Goal: Task Accomplishment & Management: Manage account settings

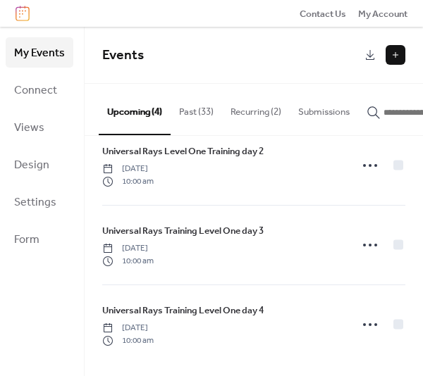
scroll to position [110, 0]
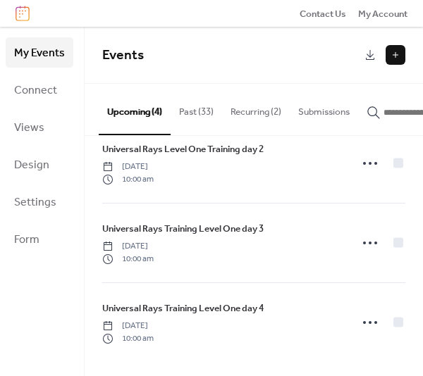
click at [192, 114] on button "Past (33)" at bounding box center [195, 108] width 51 height 49
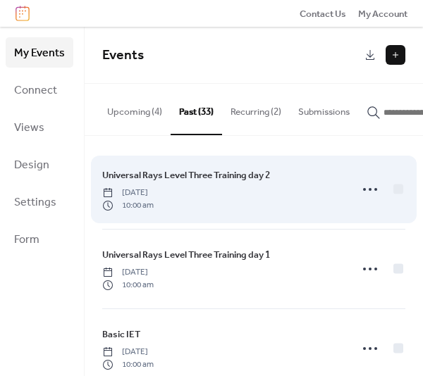
scroll to position [70, 0]
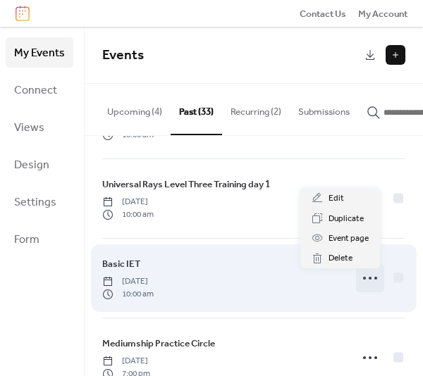
click at [368, 280] on circle at bounding box center [369, 278] width 3 height 3
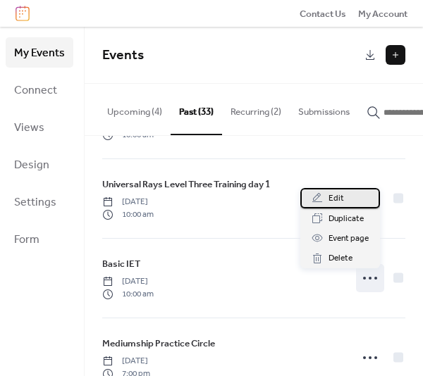
click at [342, 202] on span "Edit" at bounding box center [335, 199] width 15 height 14
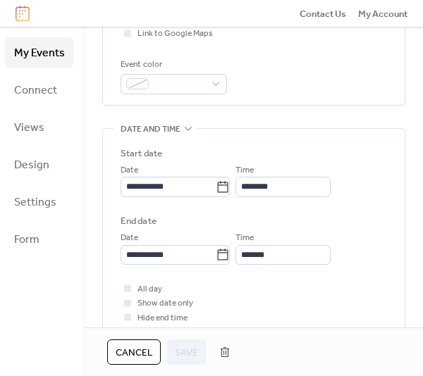
scroll to position [352, 0]
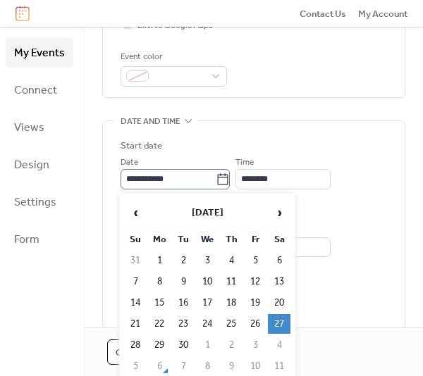
click at [227, 180] on icon at bounding box center [223, 180] width 14 height 14
click at [216, 180] on input "**********" at bounding box center [167, 179] width 95 height 20
click at [277, 211] on span "›" at bounding box center [278, 213] width 21 height 28
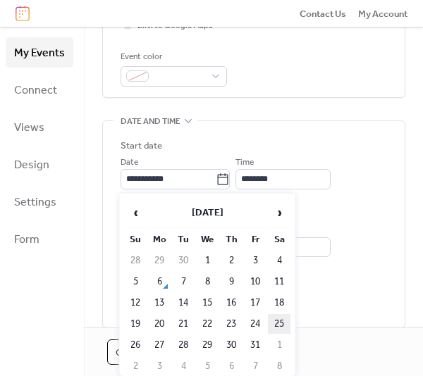
click at [275, 320] on td "25" at bounding box center [279, 324] width 23 height 20
type input "**********"
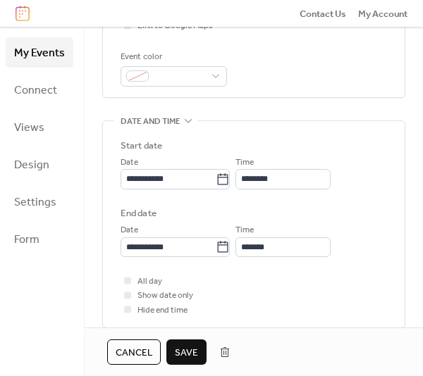
click at [193, 347] on span "Save" at bounding box center [186, 353] width 23 height 14
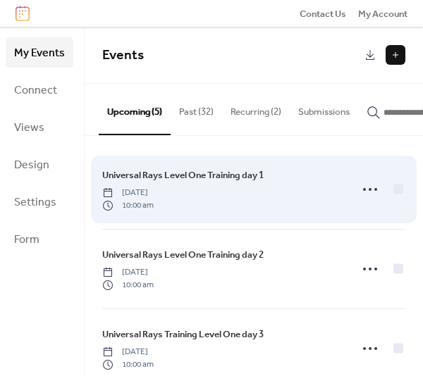
scroll to position [70, 0]
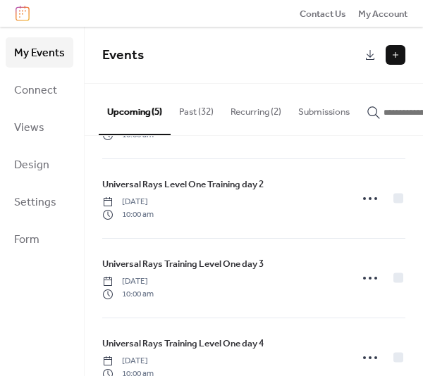
click at [188, 108] on button "Past (32)" at bounding box center [195, 108] width 51 height 49
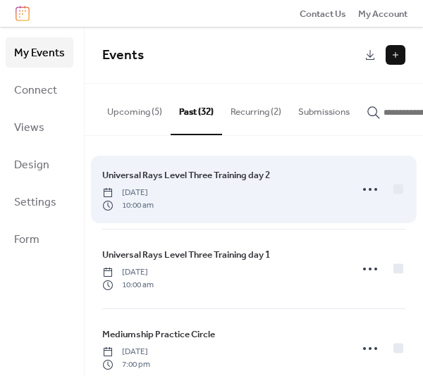
scroll to position [70, 0]
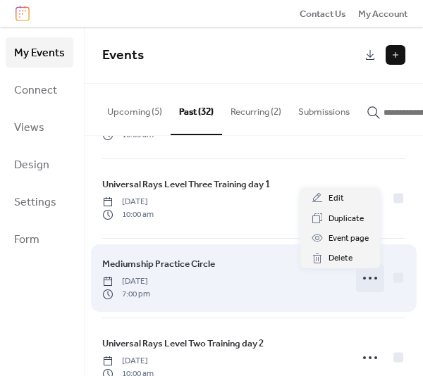
click at [369, 284] on icon at bounding box center [369, 278] width 23 height 23
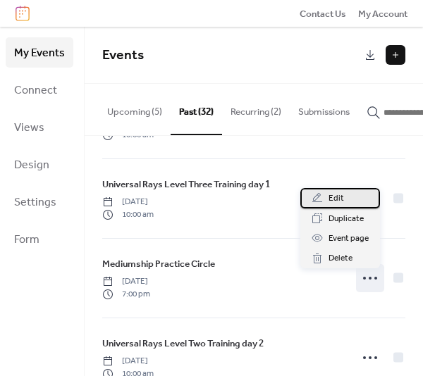
click at [341, 201] on span "Edit" at bounding box center [335, 199] width 15 height 14
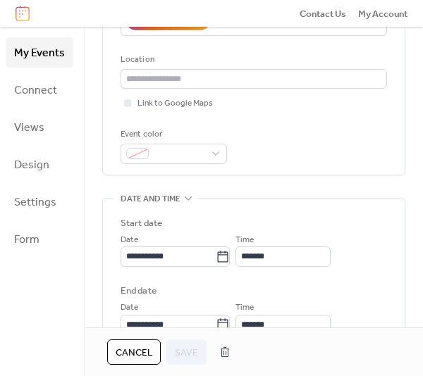
scroll to position [352, 0]
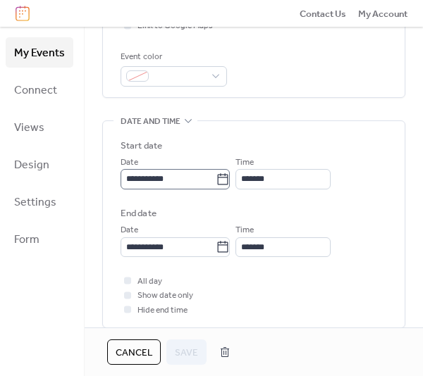
click at [228, 179] on icon at bounding box center [223, 178] width 11 height 11
click at [216, 179] on input "**********" at bounding box center [167, 179] width 95 height 20
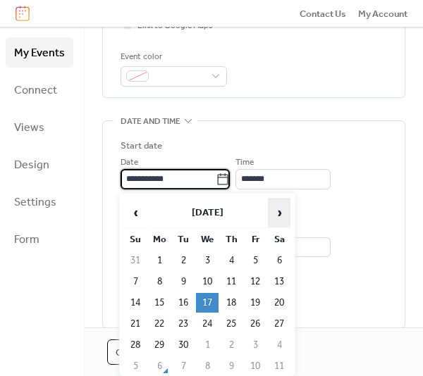
click at [277, 208] on span "›" at bounding box center [278, 213] width 21 height 28
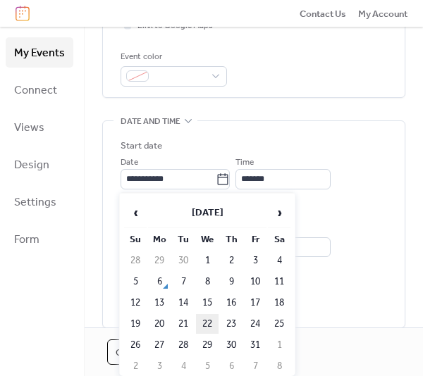
click at [206, 318] on td "22" at bounding box center [207, 324] width 23 height 20
type input "**********"
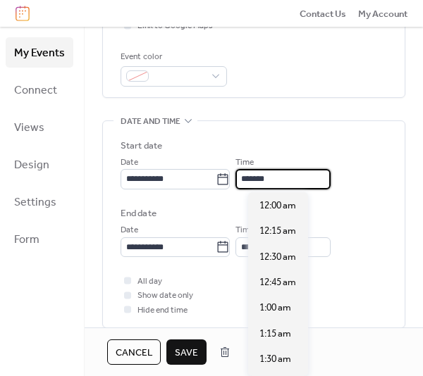
click at [264, 178] on input "*******" at bounding box center [282, 179] width 95 height 20
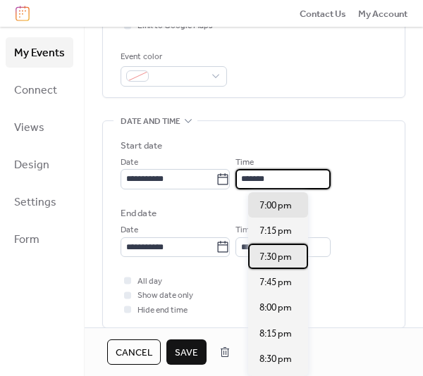
click at [271, 258] on span "7:30 pm" at bounding box center [275, 257] width 32 height 14
type input "*******"
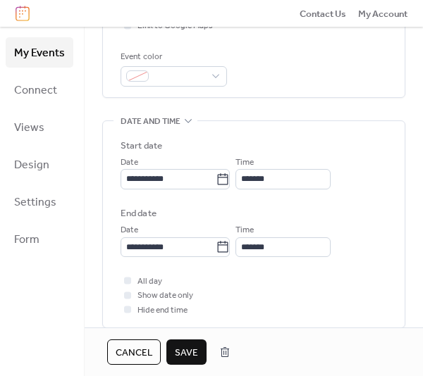
click at [188, 349] on span "Save" at bounding box center [186, 353] width 23 height 14
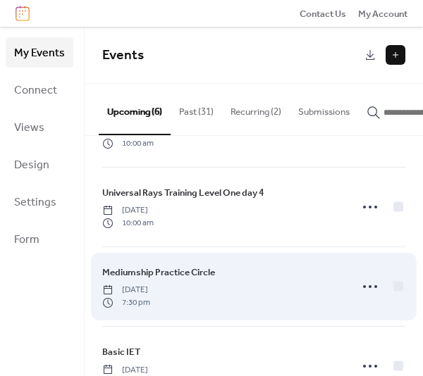
scroll to position [199, 0]
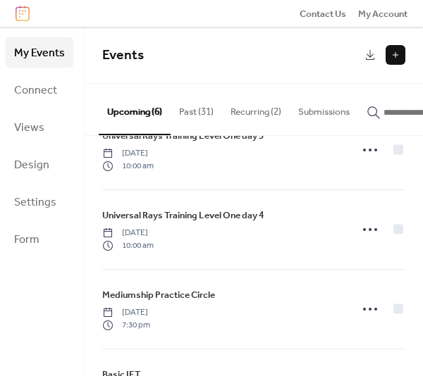
click at [203, 108] on button "Past (31)" at bounding box center [195, 108] width 51 height 49
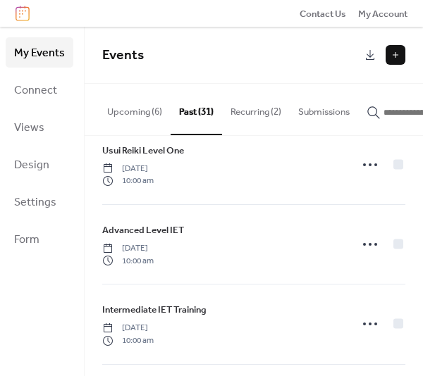
scroll to position [493, 0]
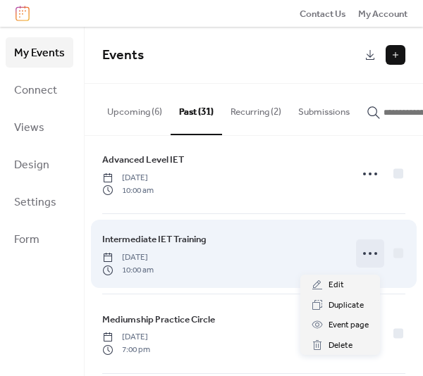
click at [368, 258] on icon at bounding box center [369, 253] width 23 height 23
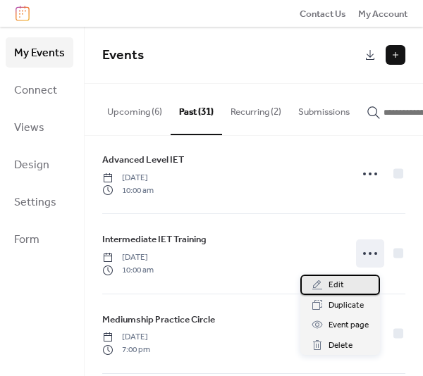
click at [354, 280] on div "Edit" at bounding box center [340, 285] width 80 height 20
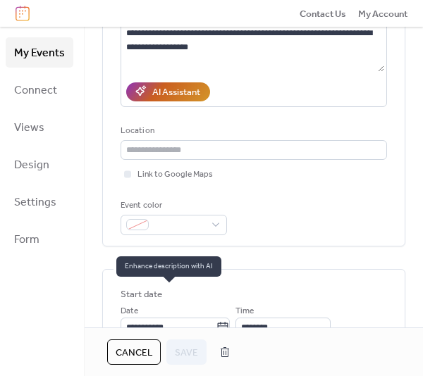
scroll to position [211, 0]
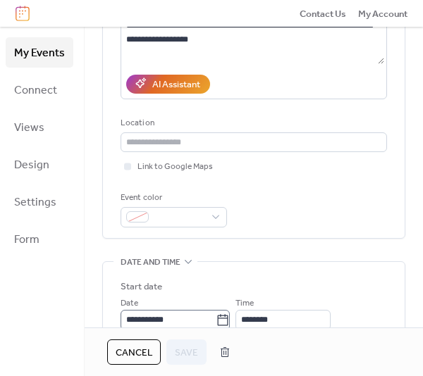
click at [230, 317] on label "**********" at bounding box center [174, 320] width 109 height 20
click at [216, 317] on input "**********" at bounding box center [167, 320] width 95 height 20
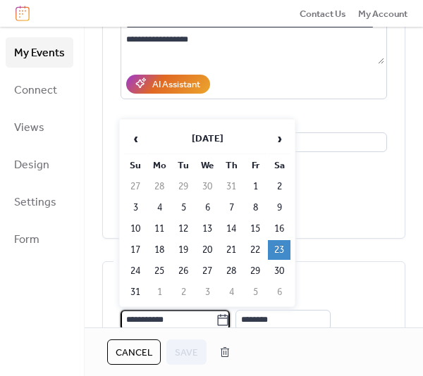
scroll to position [214, 0]
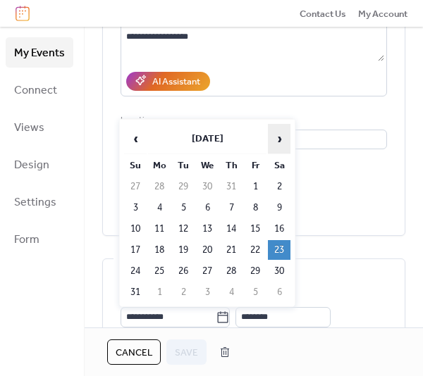
click at [279, 138] on span "›" at bounding box center [278, 139] width 21 height 28
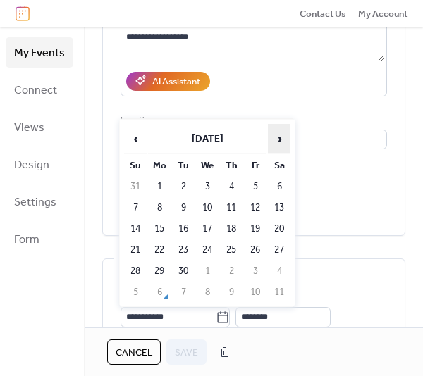
click at [279, 138] on span "›" at bounding box center [278, 139] width 21 height 28
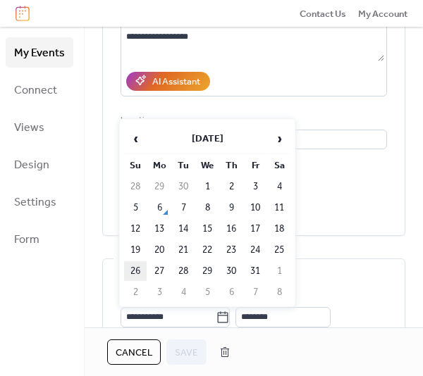
click at [131, 268] on td "26" at bounding box center [135, 271] width 23 height 20
type input "**********"
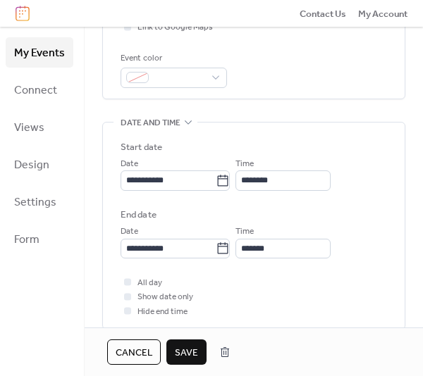
scroll to position [355, 0]
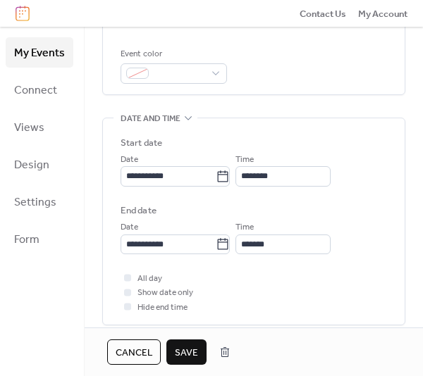
click at [187, 353] on span "Save" at bounding box center [186, 353] width 23 height 14
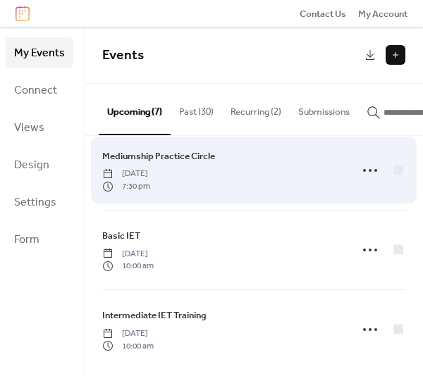
scroll to position [349, 0]
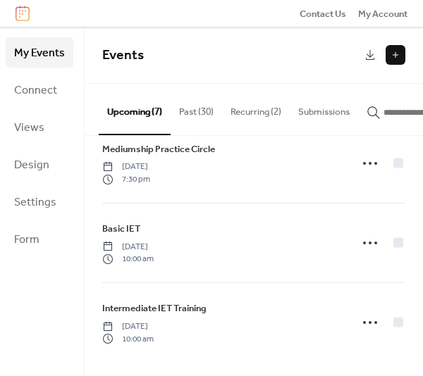
click at [180, 109] on button "Past (30)" at bounding box center [195, 108] width 51 height 49
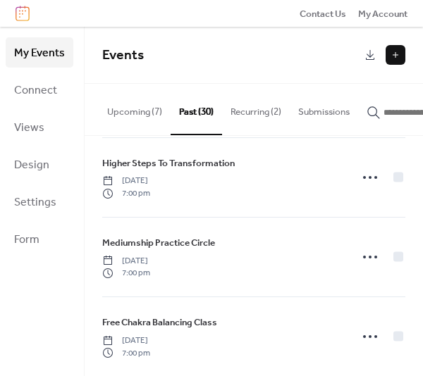
scroll to position [986, 0]
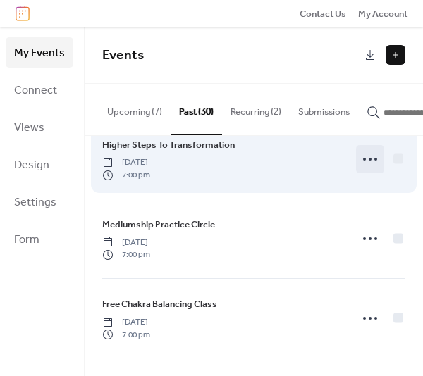
click at [366, 158] on icon at bounding box center [369, 159] width 23 height 23
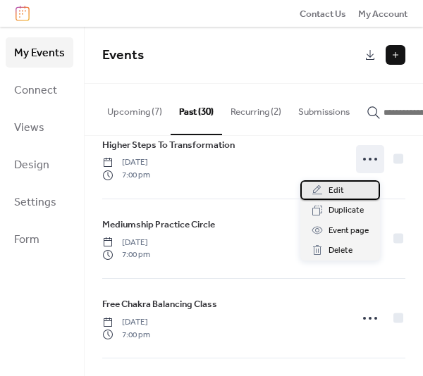
click at [317, 182] on div "Edit" at bounding box center [340, 190] width 80 height 20
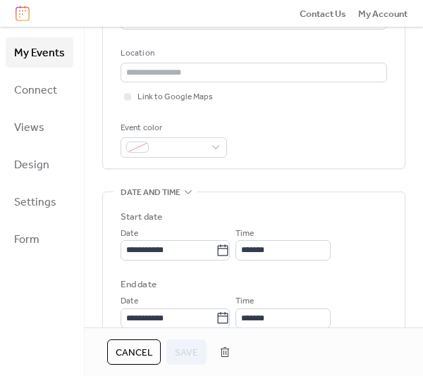
scroll to position [282, 0]
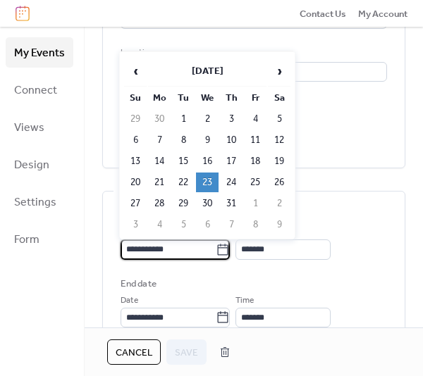
click at [216, 256] on input "**********" at bounding box center [167, 249] width 95 height 20
click at [275, 79] on span "›" at bounding box center [278, 71] width 21 height 28
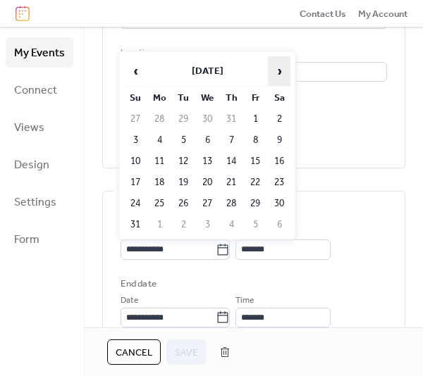
click at [275, 79] on span "›" at bounding box center [278, 71] width 21 height 28
click at [201, 199] on td "29" at bounding box center [207, 204] width 23 height 20
type input "**********"
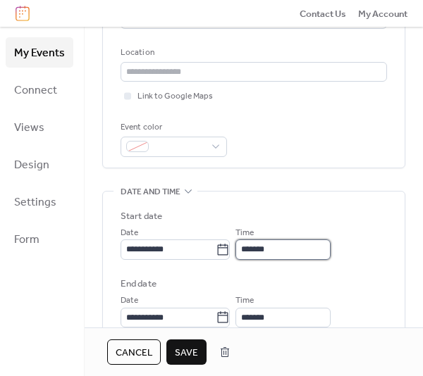
click at [258, 247] on input "*******" at bounding box center [282, 249] width 95 height 20
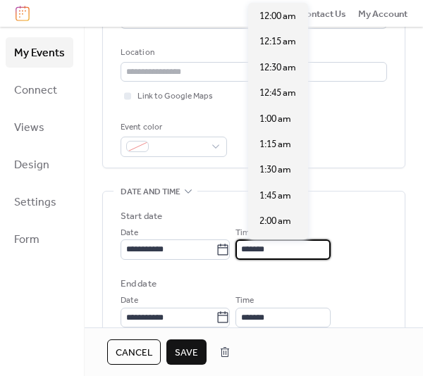
scroll to position [1949, 0]
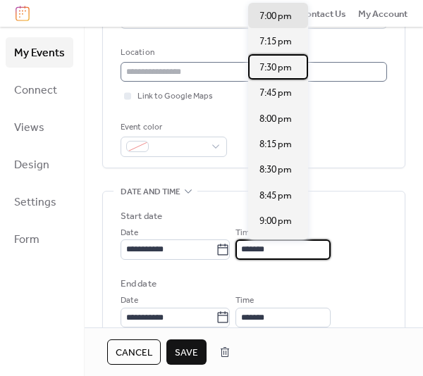
click at [278, 68] on span "7:30 pm" at bounding box center [275, 68] width 32 height 14
type input "*******"
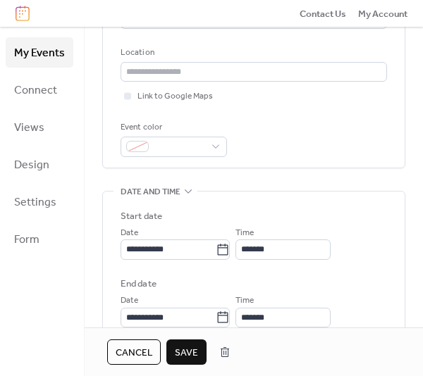
click at [192, 356] on span "Save" at bounding box center [186, 353] width 23 height 14
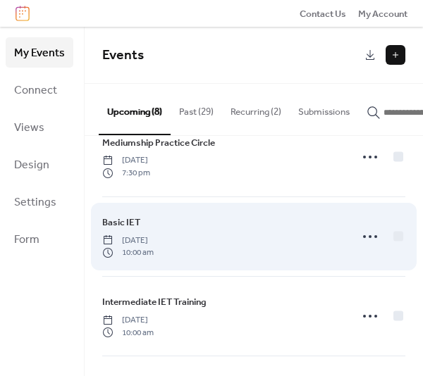
scroll to position [352, 0]
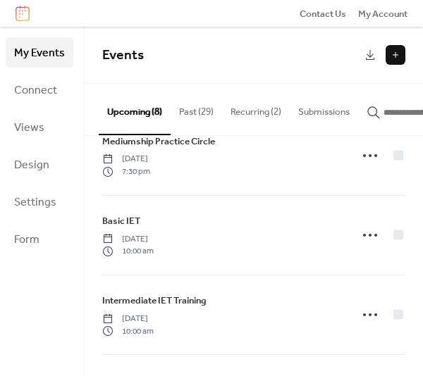
click at [197, 109] on button "Past (29)" at bounding box center [195, 108] width 51 height 49
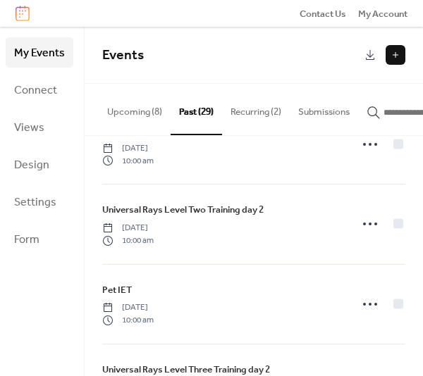
scroll to position [1831, 0]
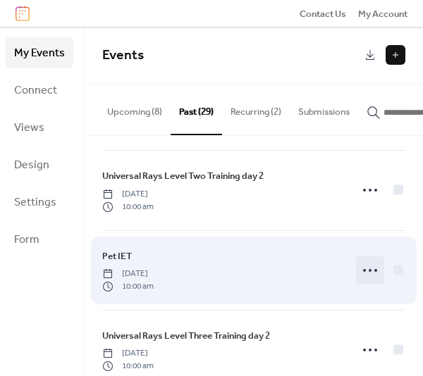
click at [368, 275] on icon at bounding box center [369, 270] width 23 height 23
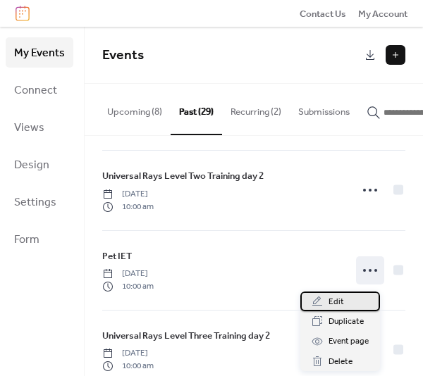
click at [340, 295] on span "Edit" at bounding box center [335, 302] width 15 height 14
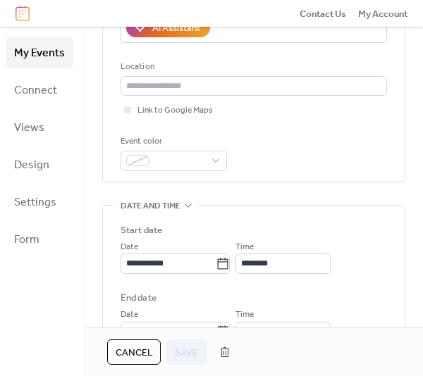
scroll to position [282, 0]
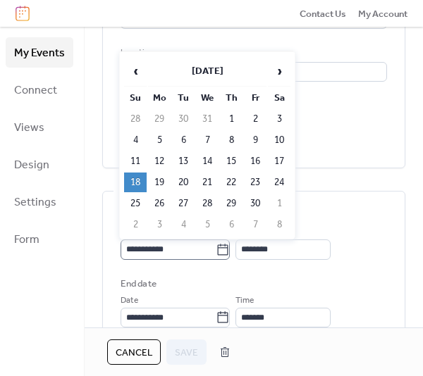
click at [225, 251] on icon at bounding box center [223, 249] width 11 height 11
click at [216, 251] on input "**********" at bounding box center [167, 249] width 95 height 20
click at [282, 75] on span "›" at bounding box center [278, 71] width 21 height 28
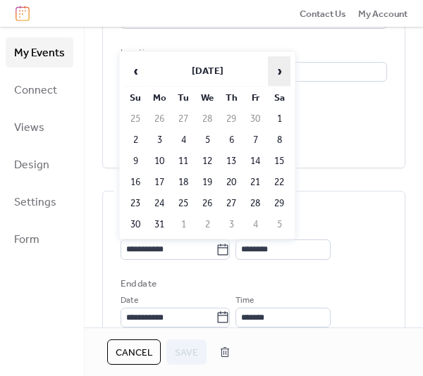
click at [282, 75] on span "›" at bounding box center [278, 71] width 21 height 28
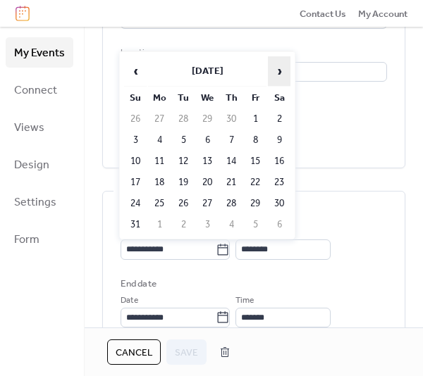
click at [282, 75] on span "›" at bounding box center [278, 71] width 21 height 28
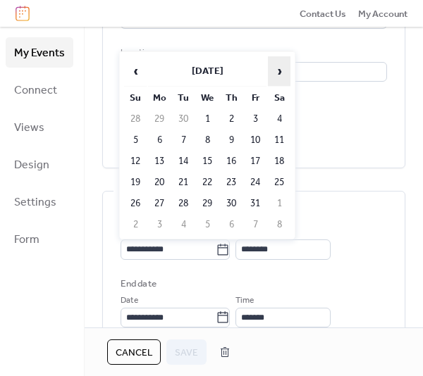
click at [282, 75] on span "›" at bounding box center [278, 71] width 21 height 28
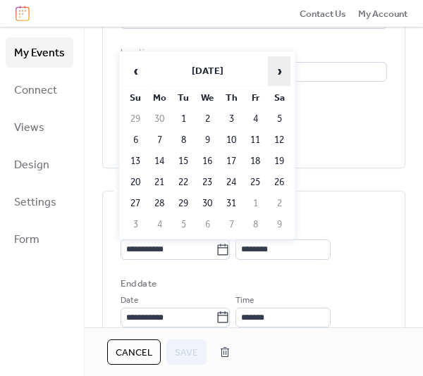
click at [282, 75] on span "›" at bounding box center [278, 71] width 21 height 28
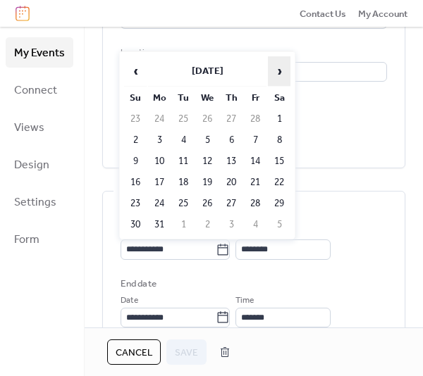
click at [282, 75] on span "›" at bounding box center [278, 71] width 21 height 28
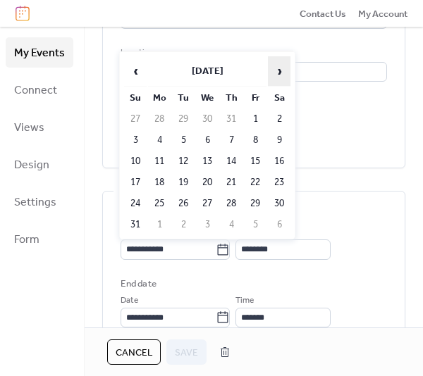
click at [282, 75] on span "›" at bounding box center [278, 71] width 21 height 28
click at [280, 118] on td "1" at bounding box center [279, 119] width 23 height 20
type input "**********"
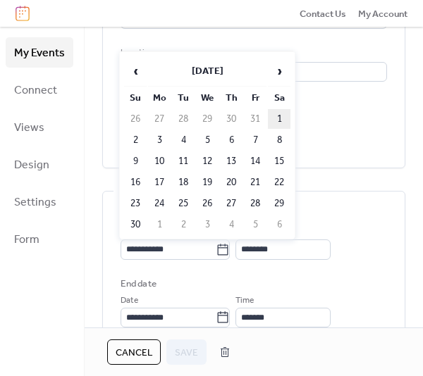
type input "**********"
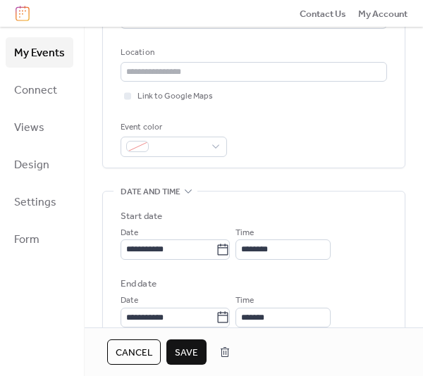
click at [190, 351] on span "Save" at bounding box center [186, 353] width 23 height 14
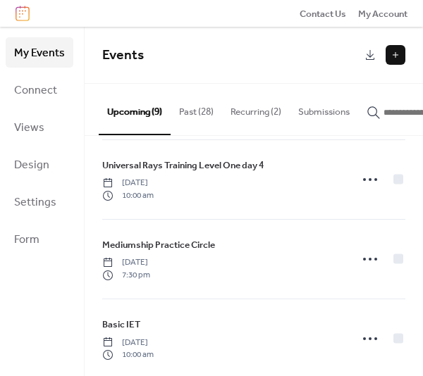
scroll to position [227, 0]
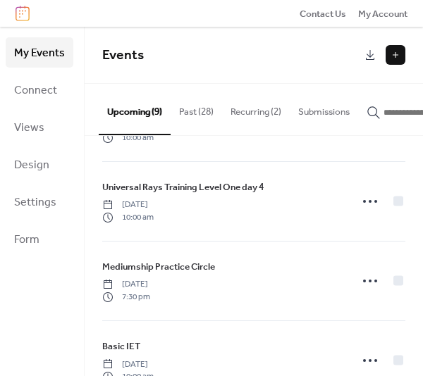
click at [195, 111] on button "Past (28)" at bounding box center [195, 108] width 51 height 49
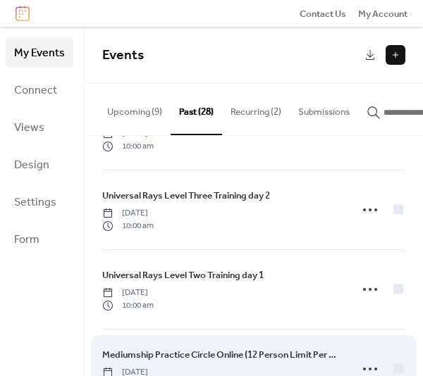
scroll to position [1881, 0]
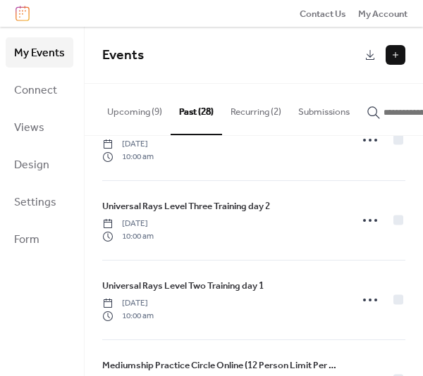
click at [203, 114] on button "Past (28)" at bounding box center [195, 109] width 51 height 51
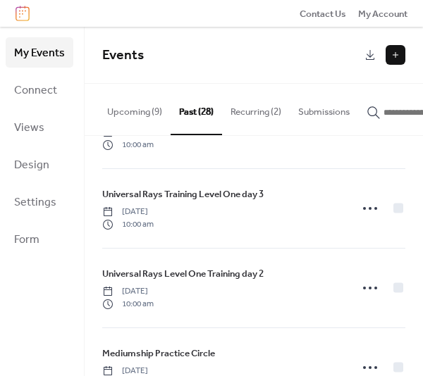
scroll to position [754, 0]
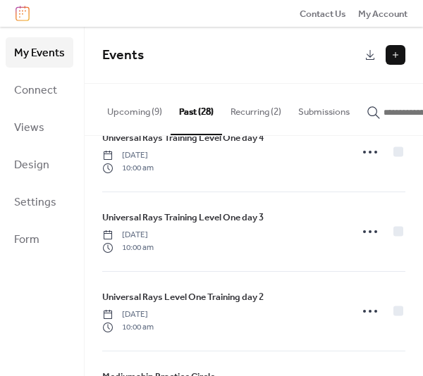
click at [264, 115] on button "Recurring (2)" at bounding box center [256, 108] width 68 height 49
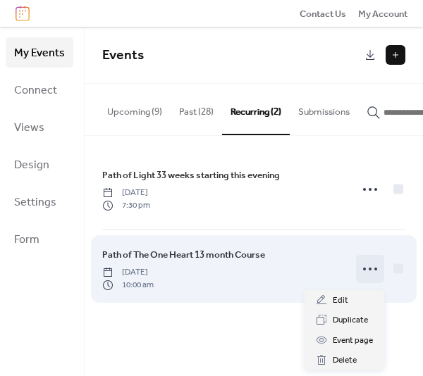
click at [368, 270] on icon at bounding box center [369, 269] width 23 height 23
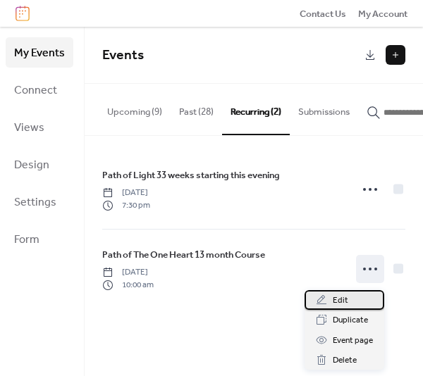
click at [354, 294] on div "Edit" at bounding box center [344, 300] width 80 height 20
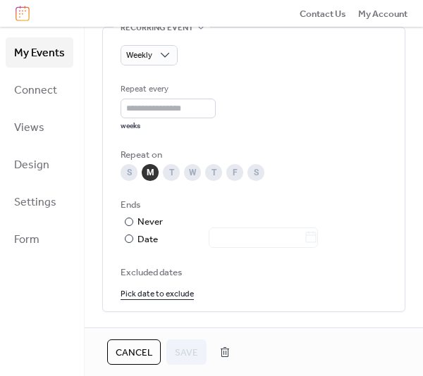
scroll to position [916, 0]
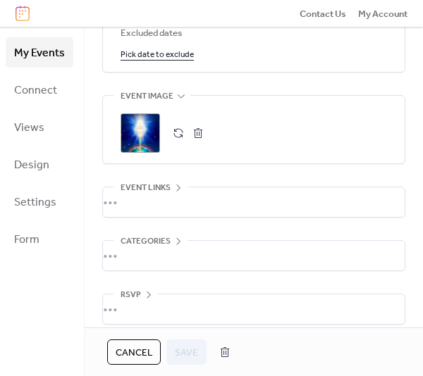
click at [148, 128] on div ";" at bounding box center [139, 132] width 39 height 39
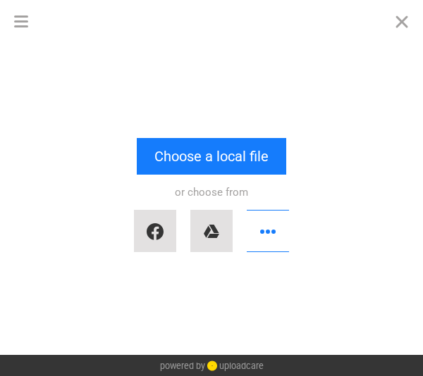
scroll to position [0, 0]
click at [269, 229] on button "button" at bounding box center [268, 231] width 42 height 42
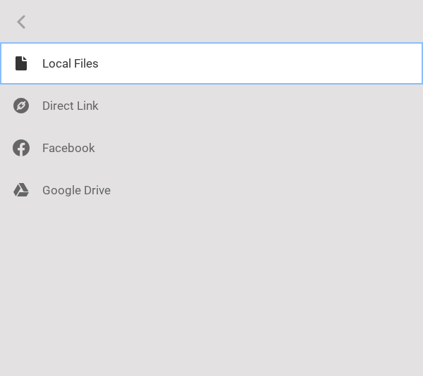
click at [71, 66] on div at bounding box center [211, 63] width 423 height 42
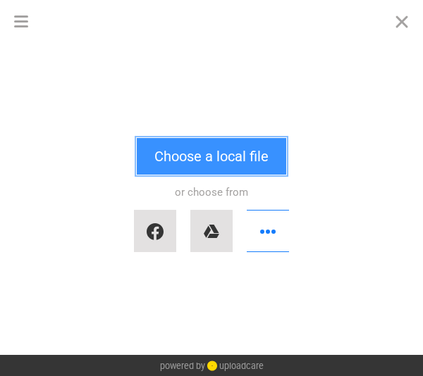
click at [175, 163] on button "Choose a local file" at bounding box center [211, 156] width 149 height 37
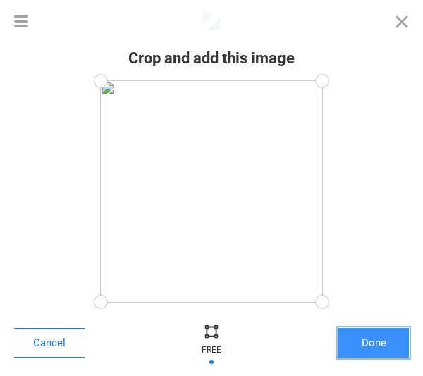
click at [380, 349] on button "Done" at bounding box center [373, 343] width 70 height 30
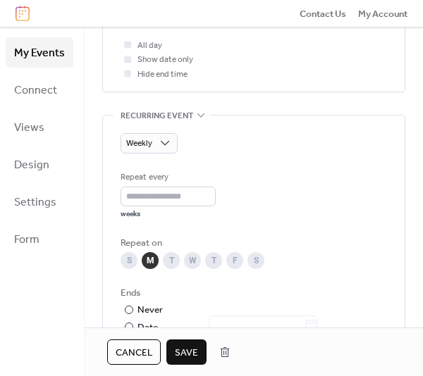
scroll to position [563, 0]
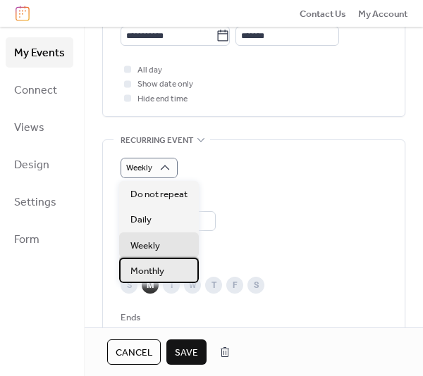
click at [158, 268] on span "Monthly" at bounding box center [147, 271] width 34 height 14
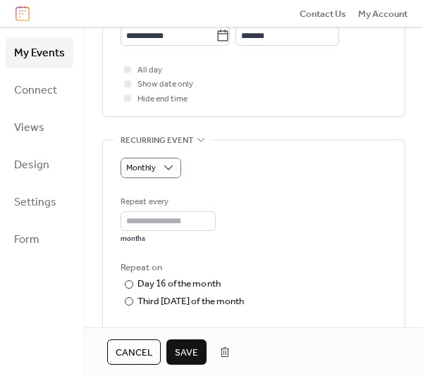
click at [185, 354] on span "Save" at bounding box center [186, 353] width 23 height 14
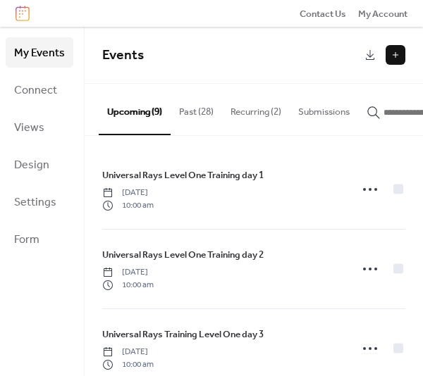
click at [183, 108] on button "Past (28)" at bounding box center [195, 108] width 51 height 49
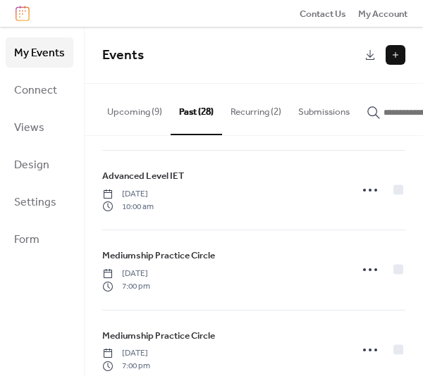
scroll to position [473, 0]
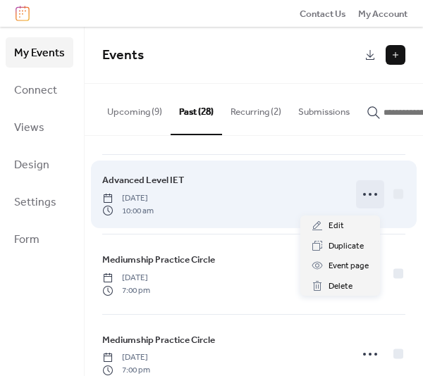
click at [362, 197] on icon at bounding box center [369, 194] width 23 height 23
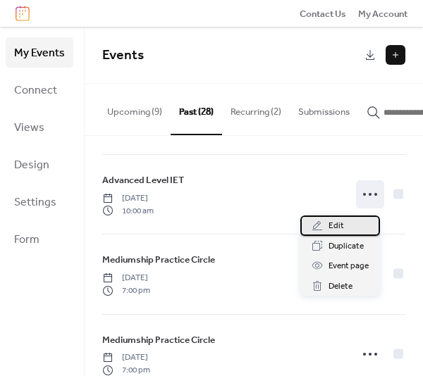
click at [335, 222] on span "Edit" at bounding box center [335, 226] width 15 height 14
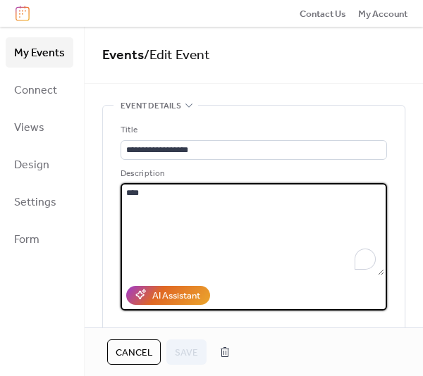
drag, startPoint x: 135, startPoint y: 188, endPoint x: 146, endPoint y: 190, distance: 10.8
click at [146, 190] on textarea "****" at bounding box center [251, 229] width 263 height 92
type textarea "****"
